Goal: Check status: Check status

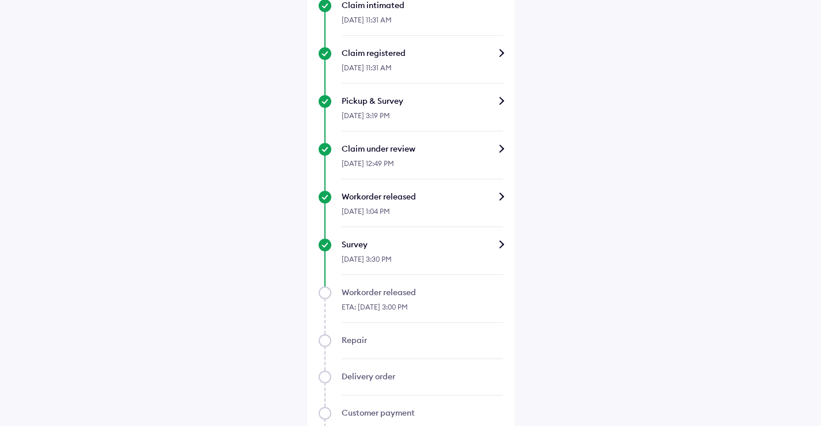
scroll to position [461, 0]
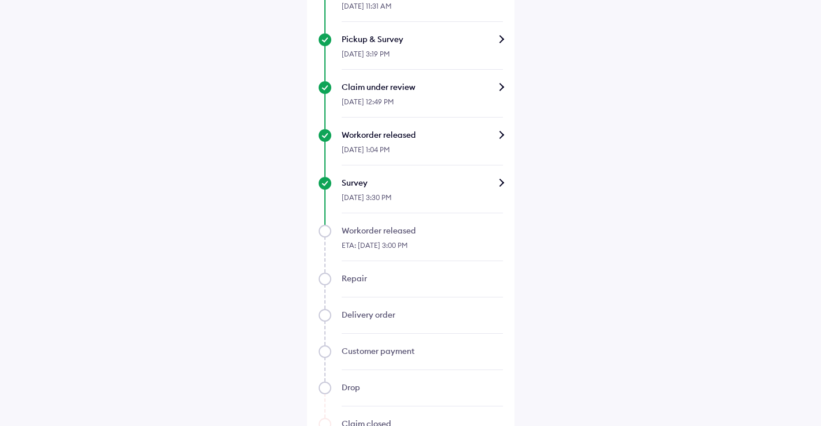
click at [371, 237] on div "ETA: [DATE] 3:00 PM" at bounding box center [422, 248] width 161 height 25
click at [372, 237] on div "ETA: [DATE] 3:00 PM" at bounding box center [422, 248] width 161 height 25
drag, startPoint x: 373, startPoint y: 235, endPoint x: 385, endPoint y: 230, distance: 13.2
click at [373, 234] on div "Workorder released" at bounding box center [422, 231] width 161 height 12
click at [392, 227] on div "Workorder released" at bounding box center [422, 231] width 161 height 12
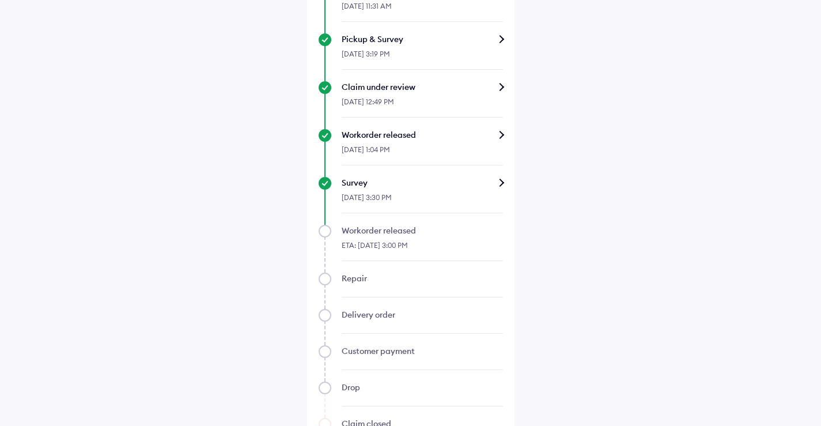
click at [482, 181] on div "Survey" at bounding box center [422, 183] width 161 height 12
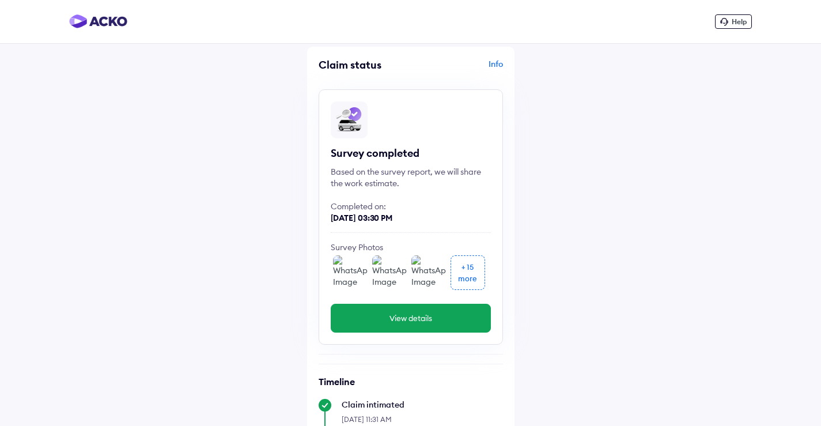
click at [417, 307] on button "View details" at bounding box center [411, 318] width 160 height 29
